Goal: Find specific page/section: Find specific page/section

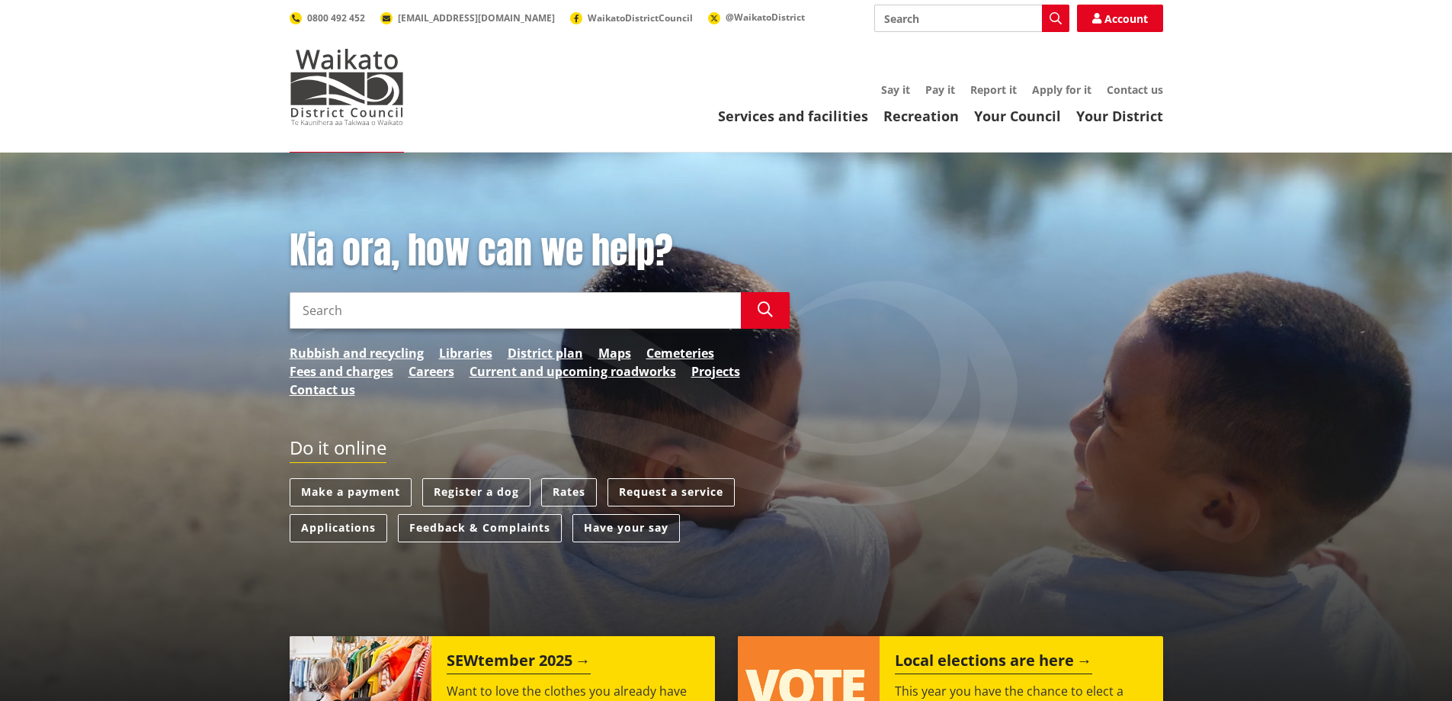
click at [1007, 18] on input "Search" at bounding box center [972, 18] width 195 height 27
type input "vacancies"
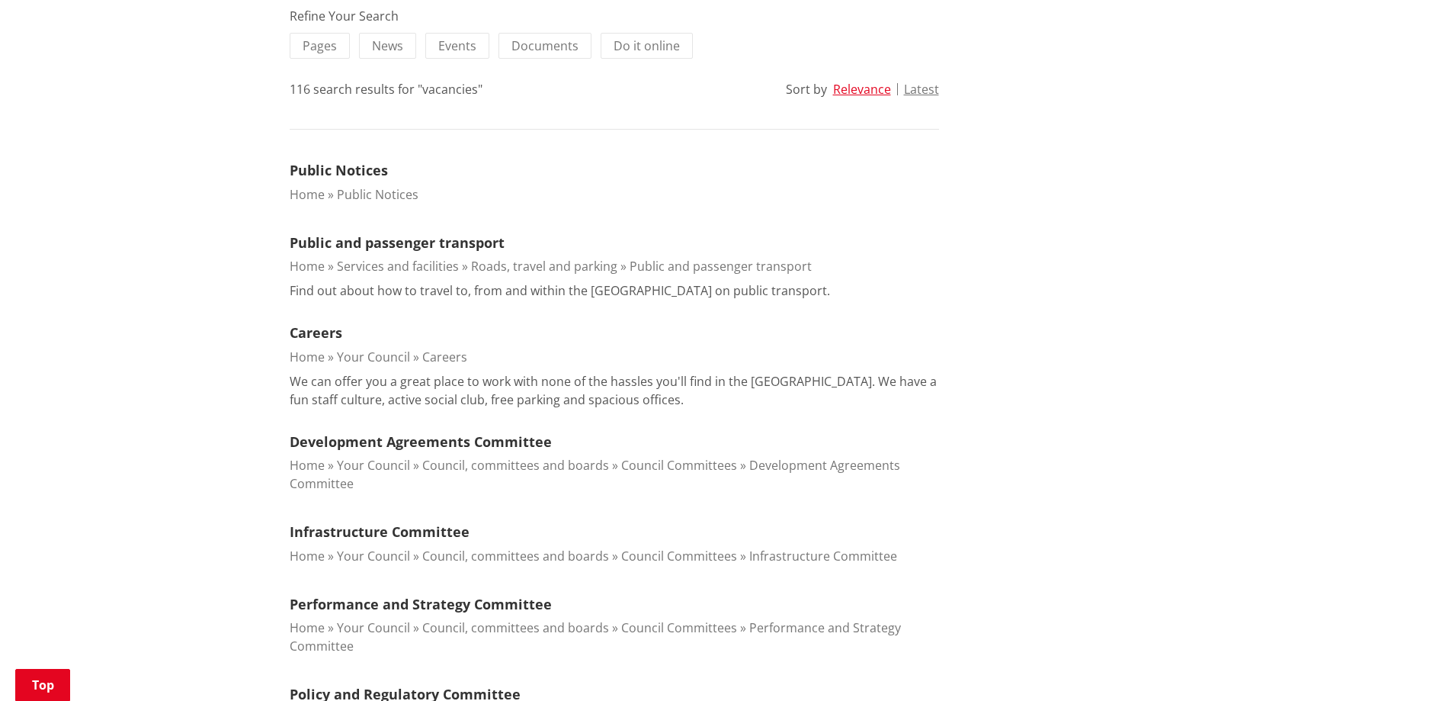
scroll to position [381, 0]
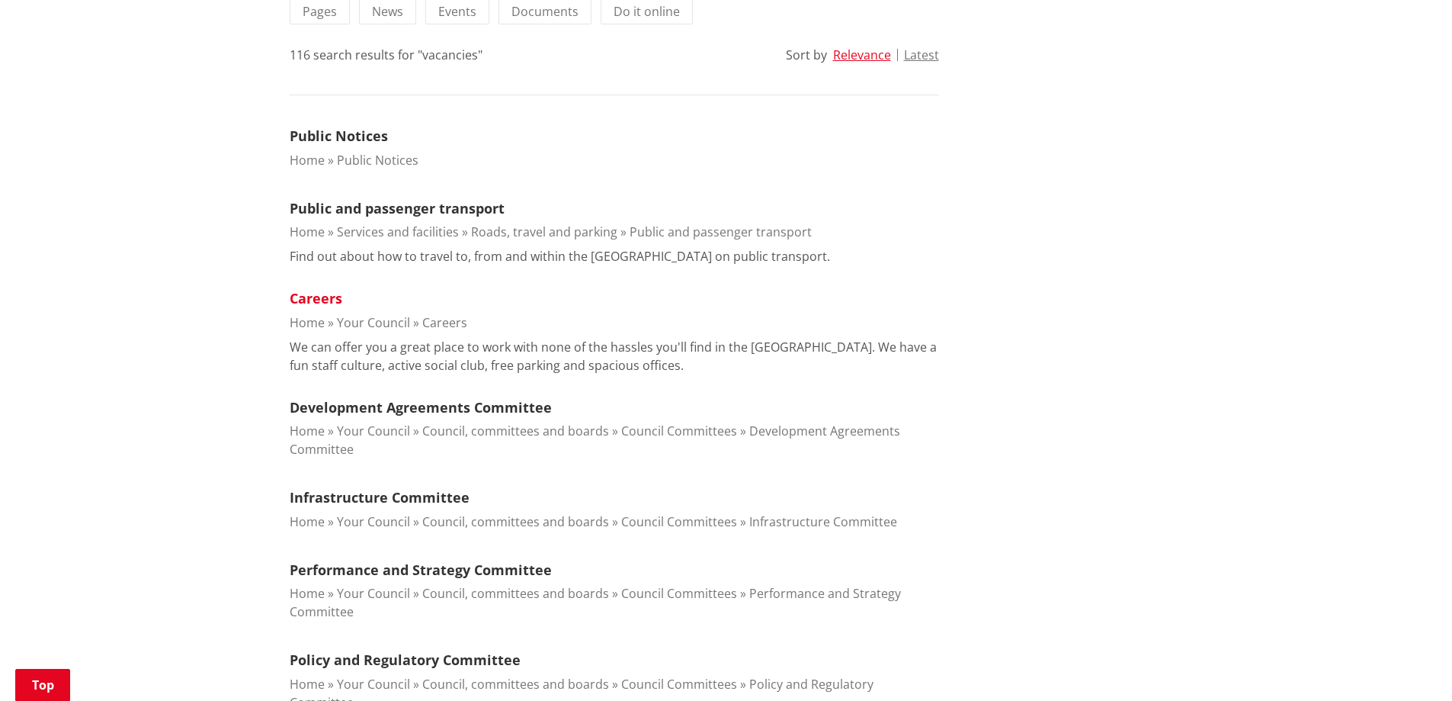
click at [326, 297] on link "Careers" at bounding box center [316, 298] width 53 height 18
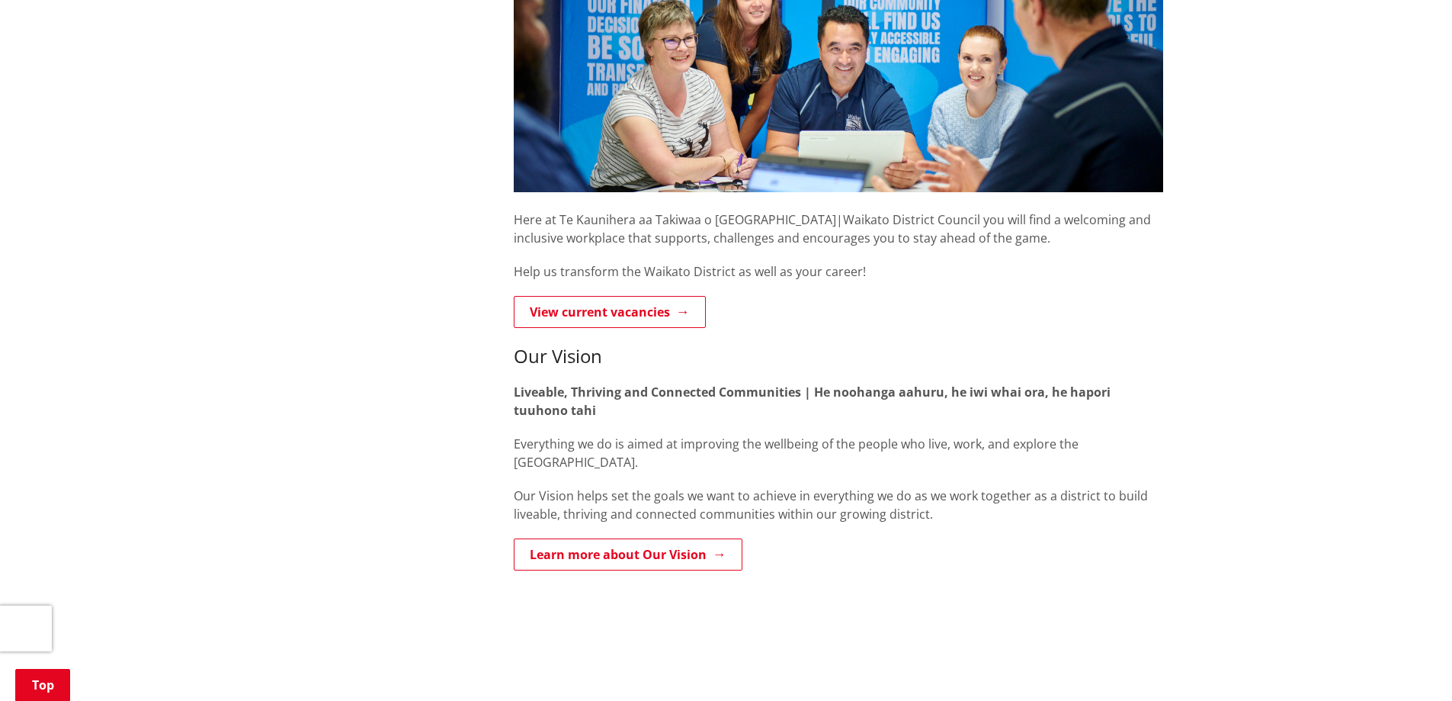
scroll to position [381, 0]
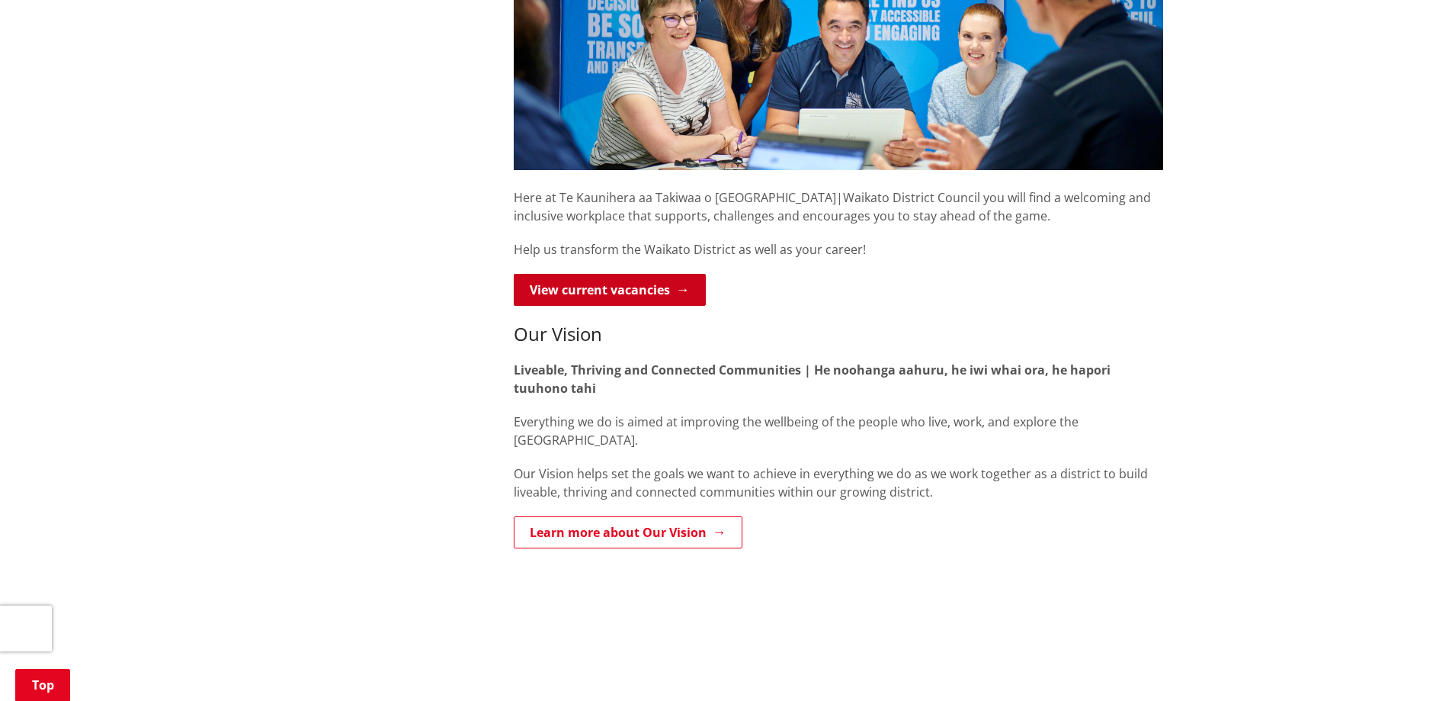
click at [645, 285] on link "View current vacancies" at bounding box center [610, 290] width 192 height 32
